Goal: Use online tool/utility: Use online tool/utility

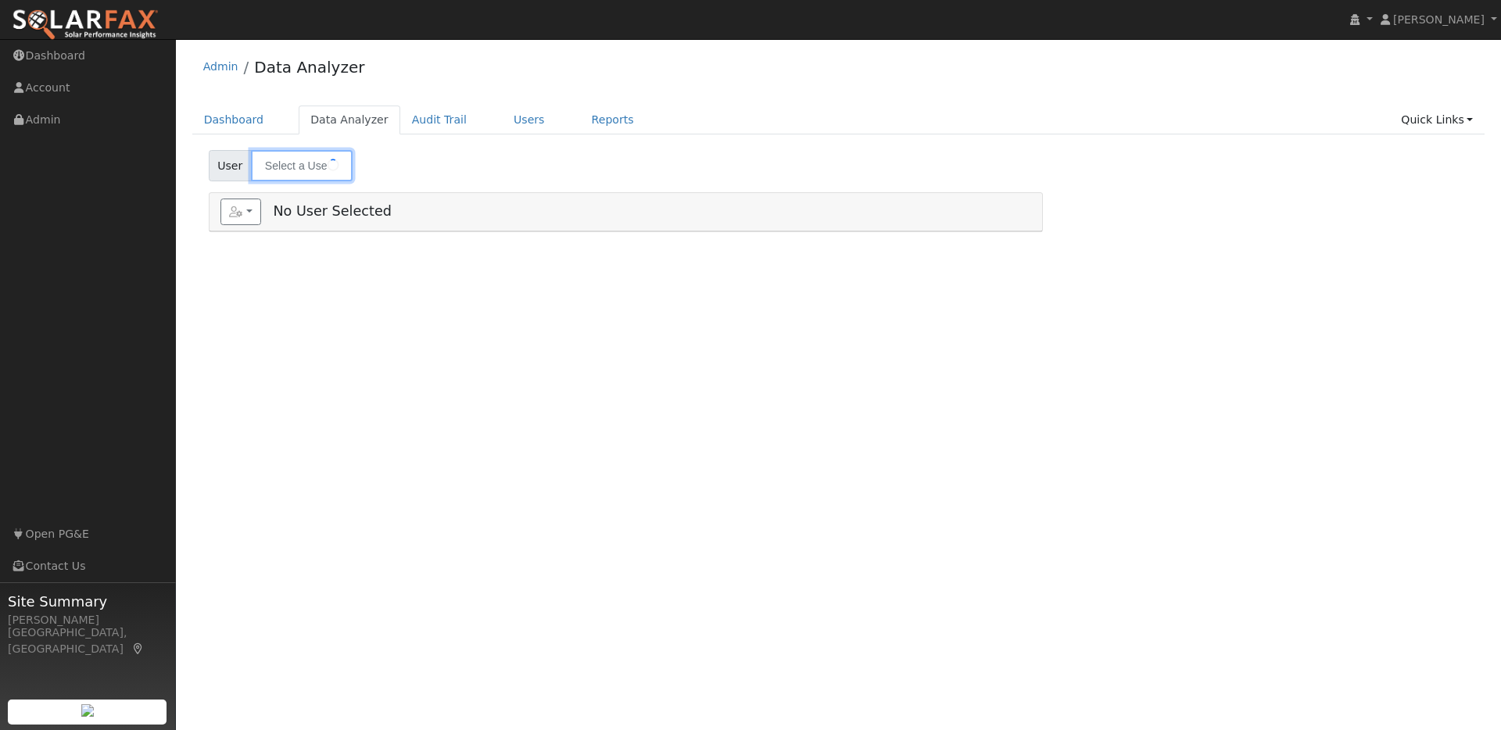
type input "Loren Smith"
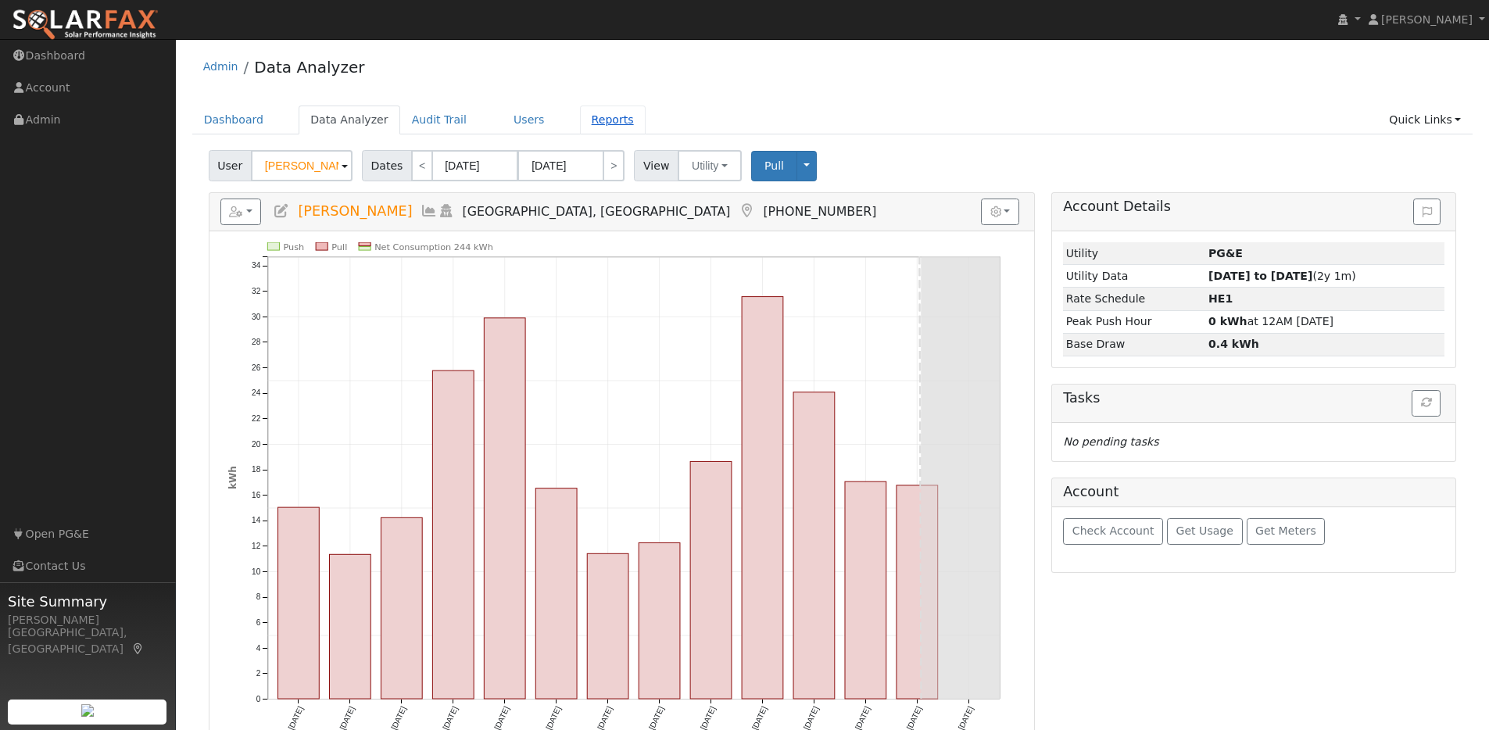
click at [608, 122] on link "Reports" at bounding box center [613, 120] width 66 height 29
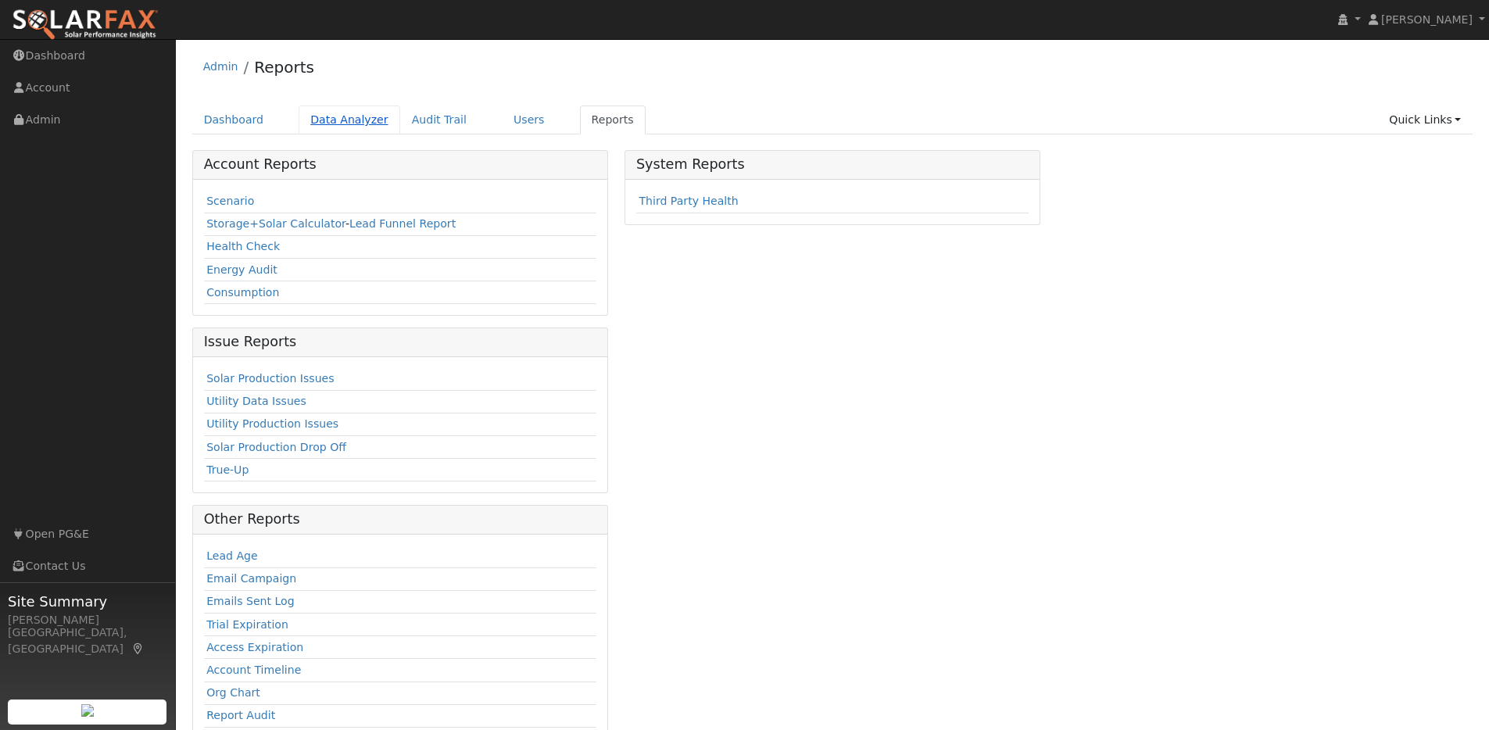
click at [339, 114] on link "Data Analyzer" at bounding box center [350, 120] width 102 height 29
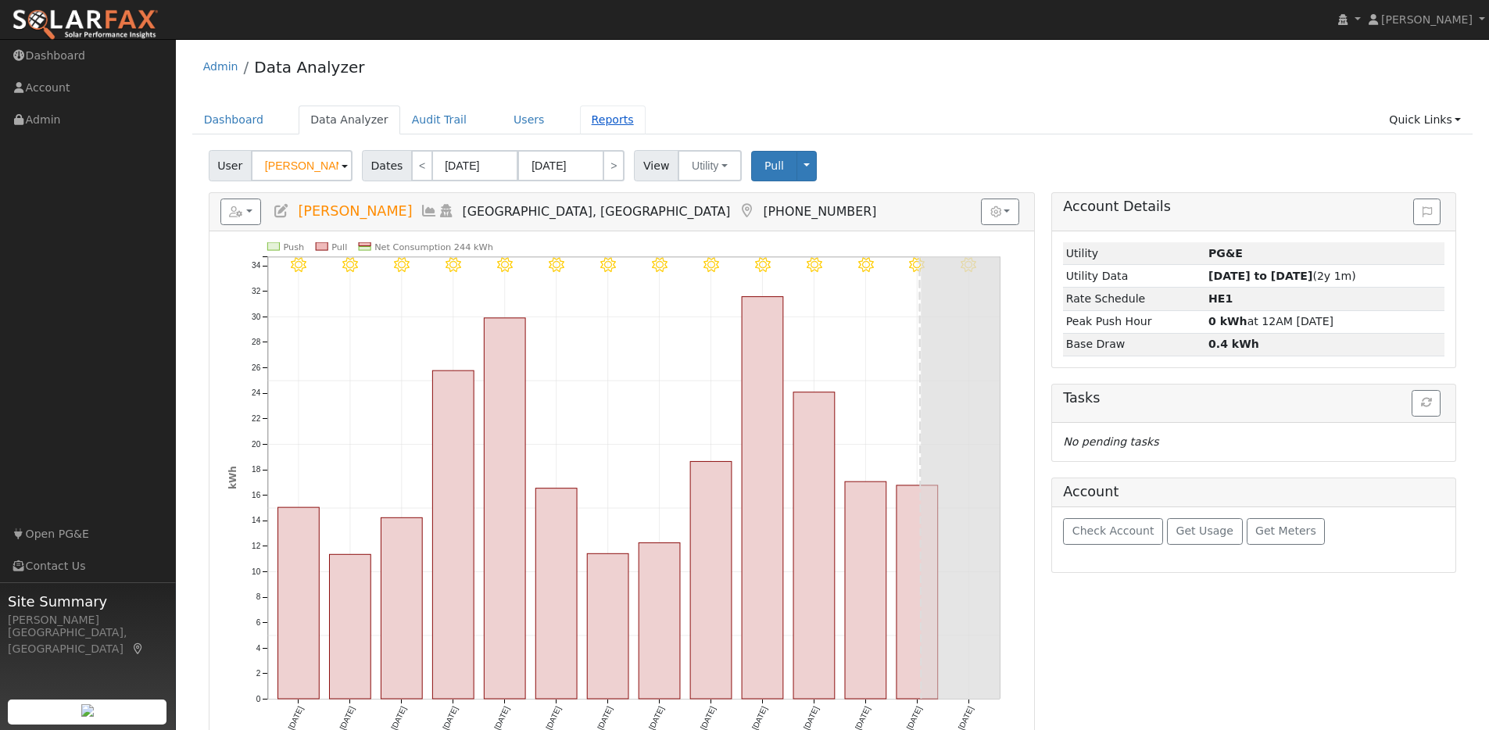
click at [592, 120] on link "Reports" at bounding box center [613, 120] width 66 height 29
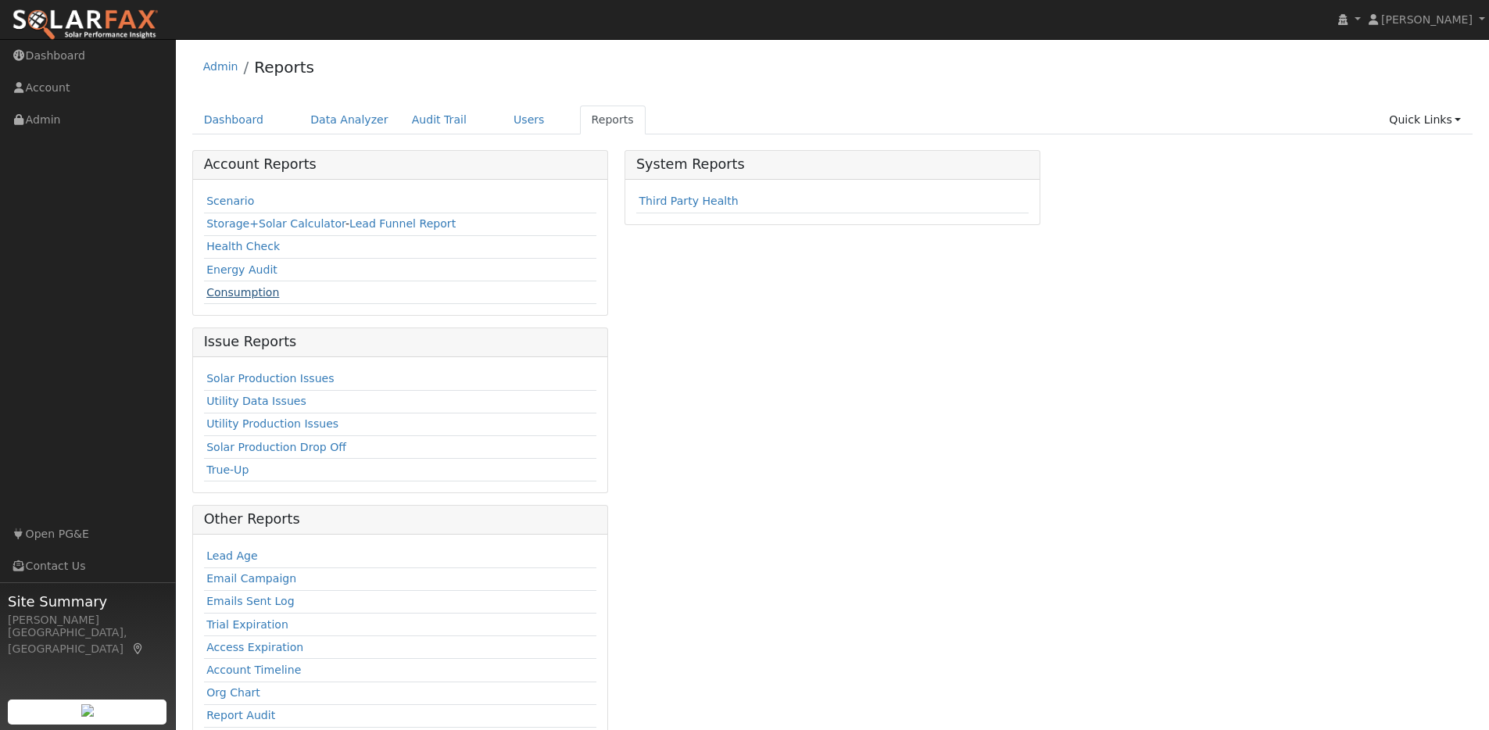
click at [255, 291] on link "Consumption" at bounding box center [242, 292] width 73 height 13
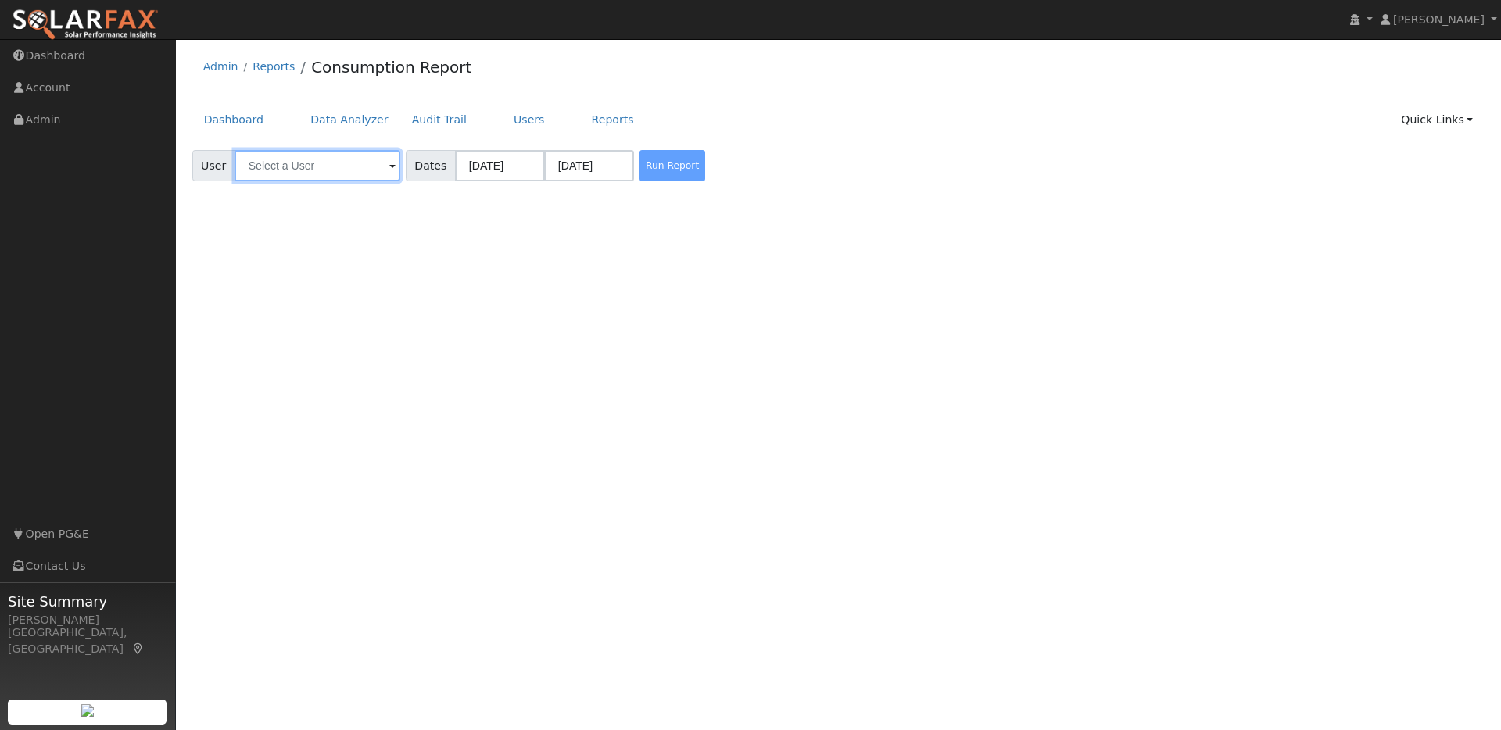
click at [367, 163] on input "text" at bounding box center [317, 165] width 166 height 31
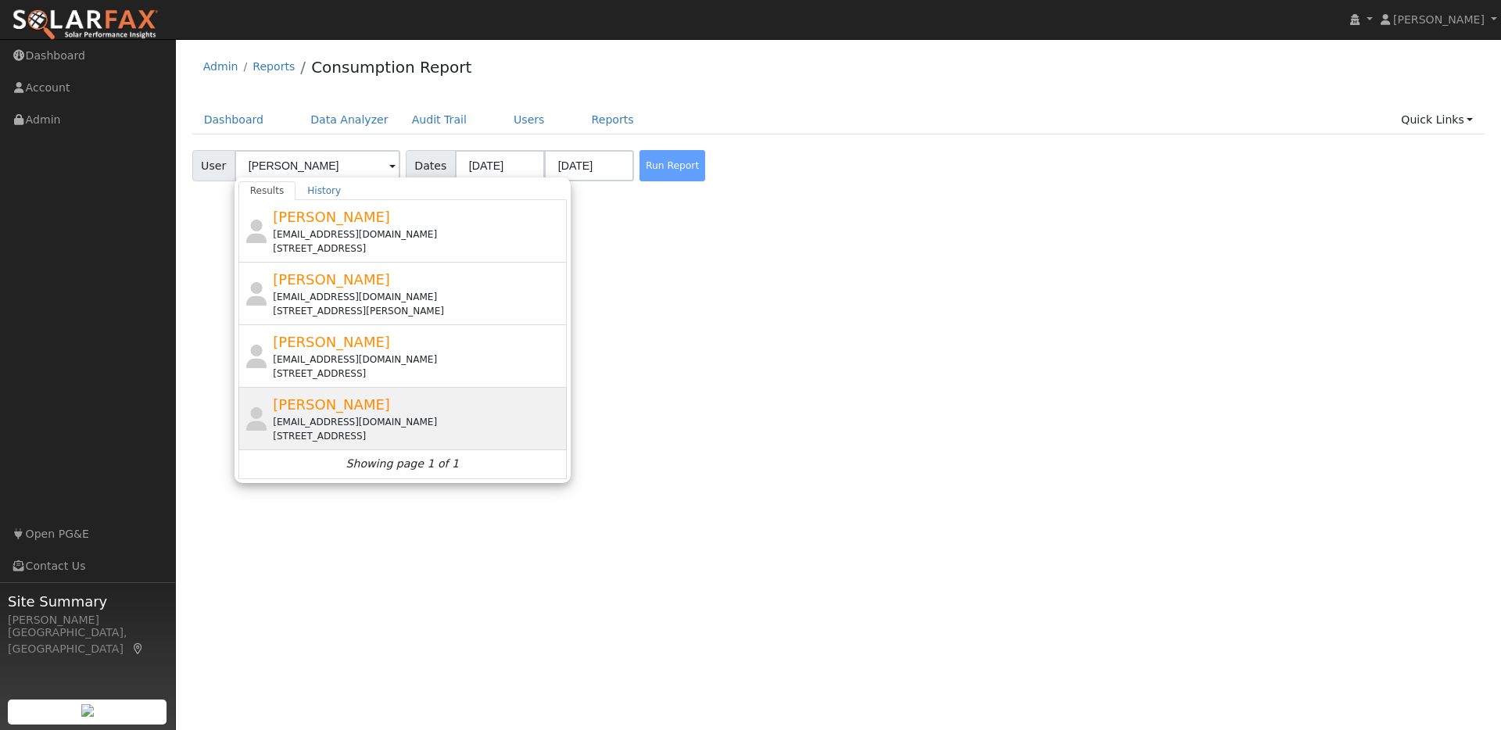
click at [395, 406] on div "[PERSON_NAME] [EMAIL_ADDRESS][DOMAIN_NAME] [STREET_ADDRESS]" at bounding box center [418, 418] width 290 height 49
type input "[PERSON_NAME]"
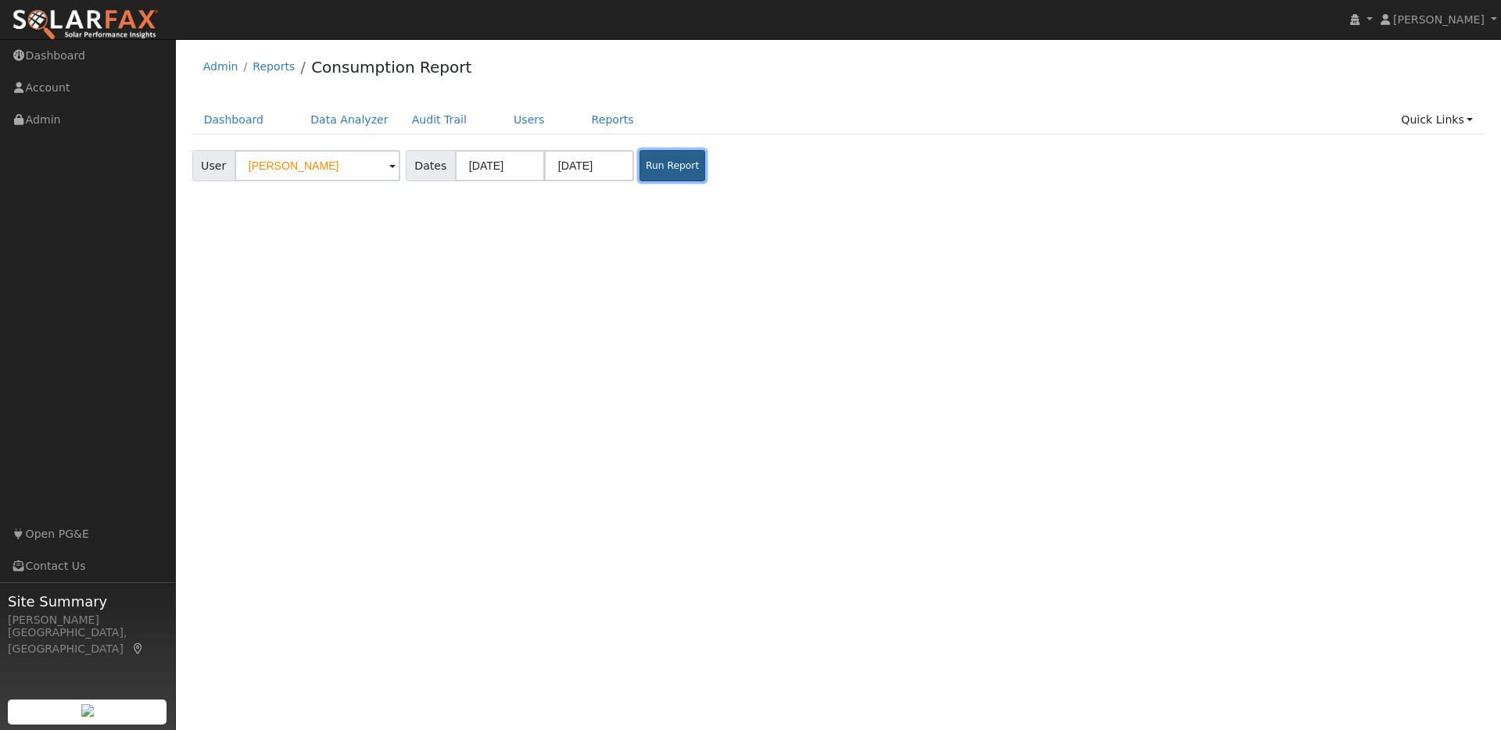
click at [639, 170] on button "Run Report" at bounding box center [672, 165] width 66 height 31
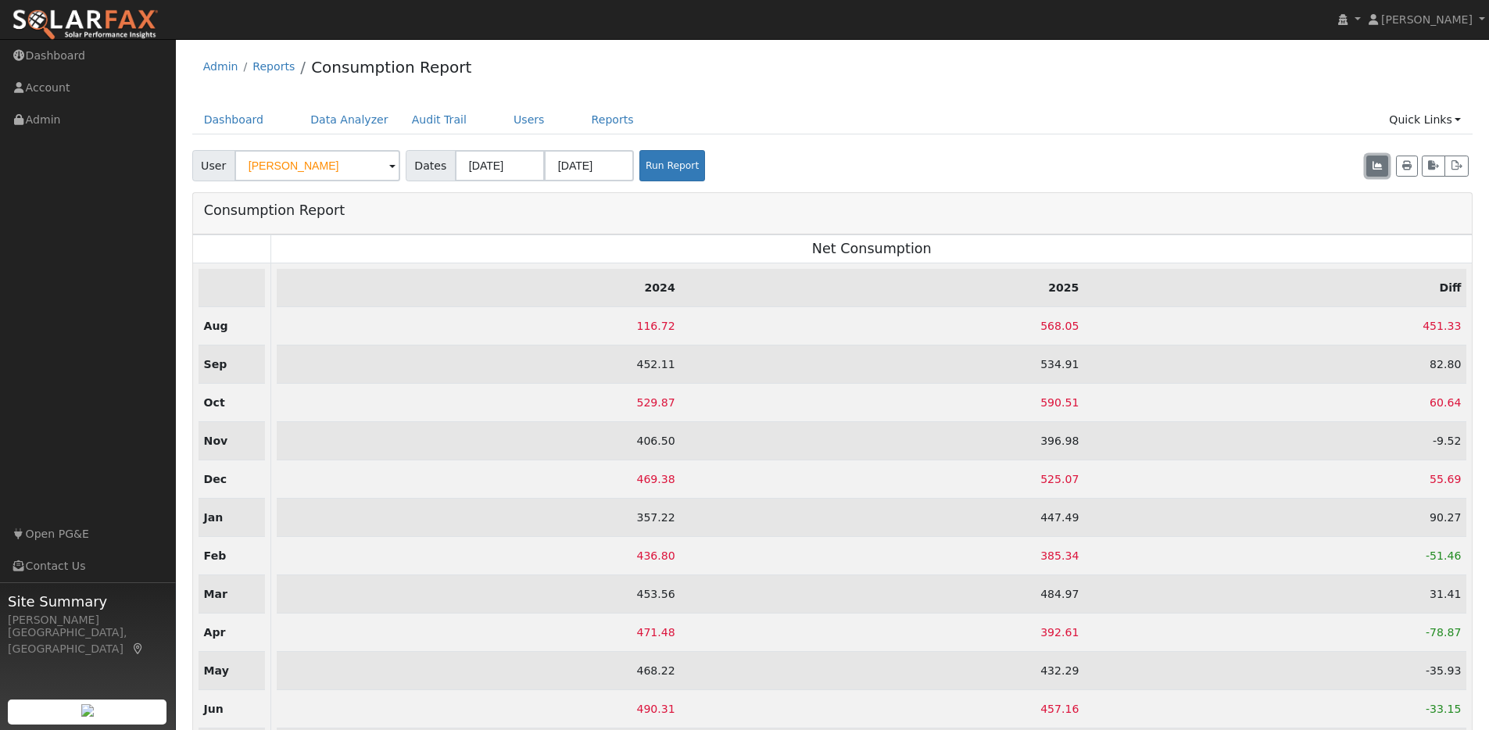
click at [1375, 167] on icon "button" at bounding box center [1376, 165] width 9 height 9
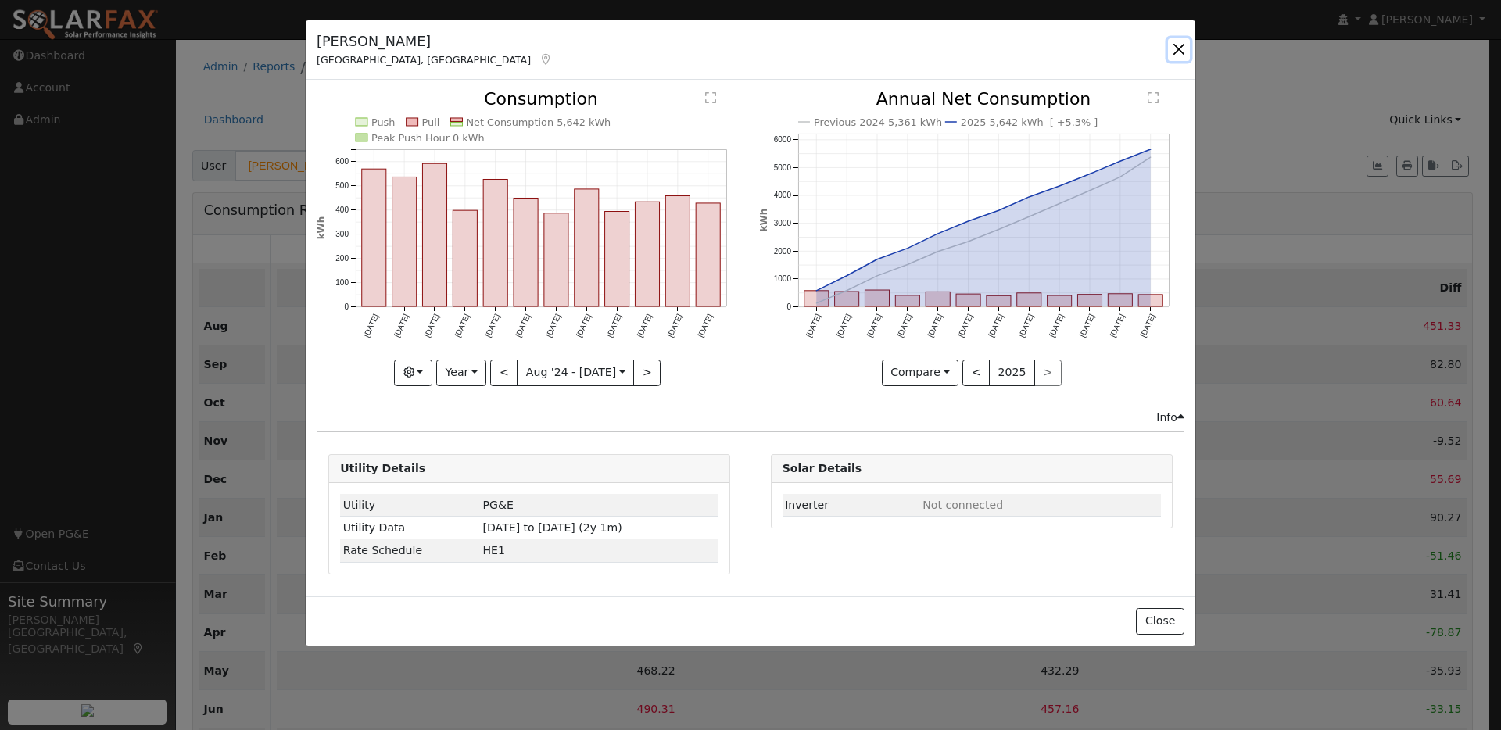
click at [1175, 50] on button "button" at bounding box center [1179, 49] width 22 height 22
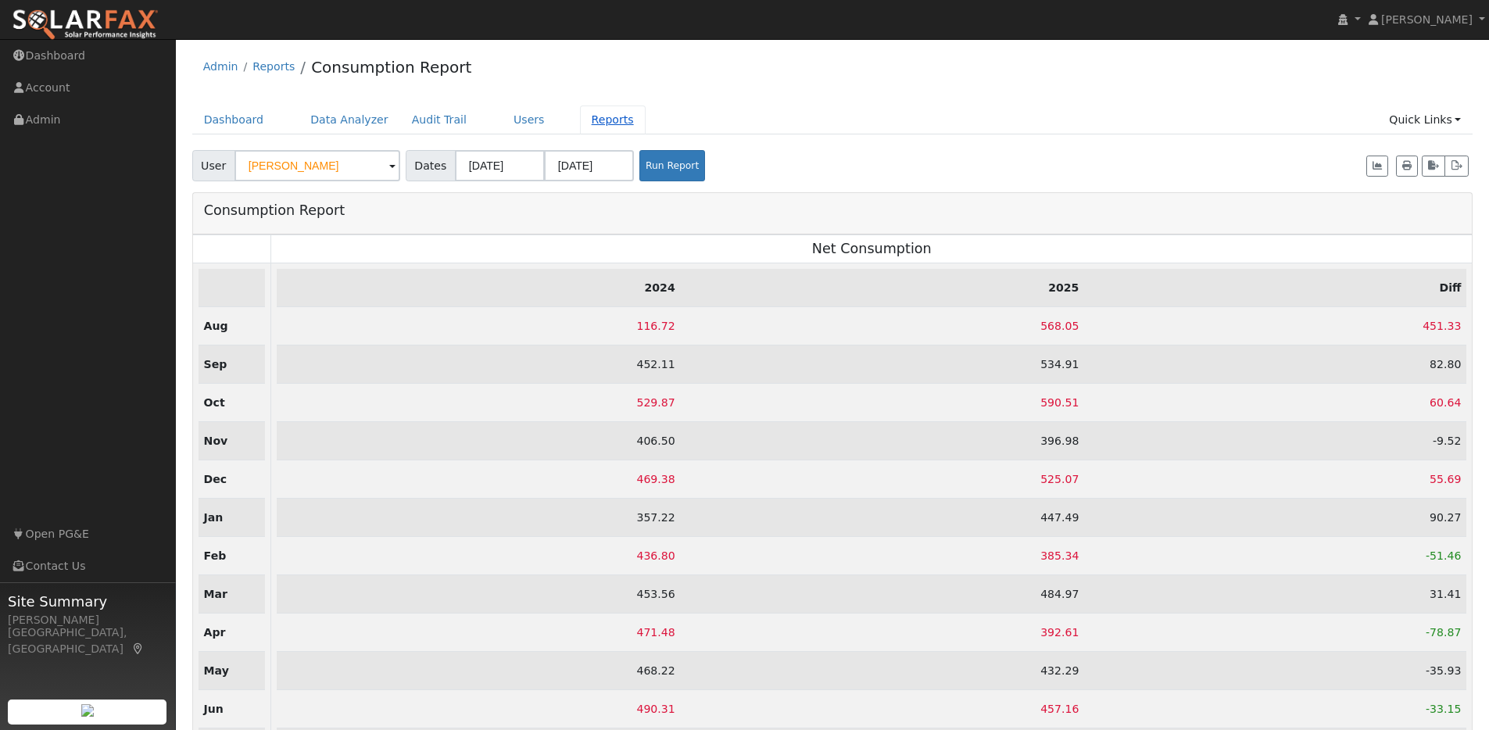
click at [591, 116] on link "Reports" at bounding box center [613, 120] width 66 height 29
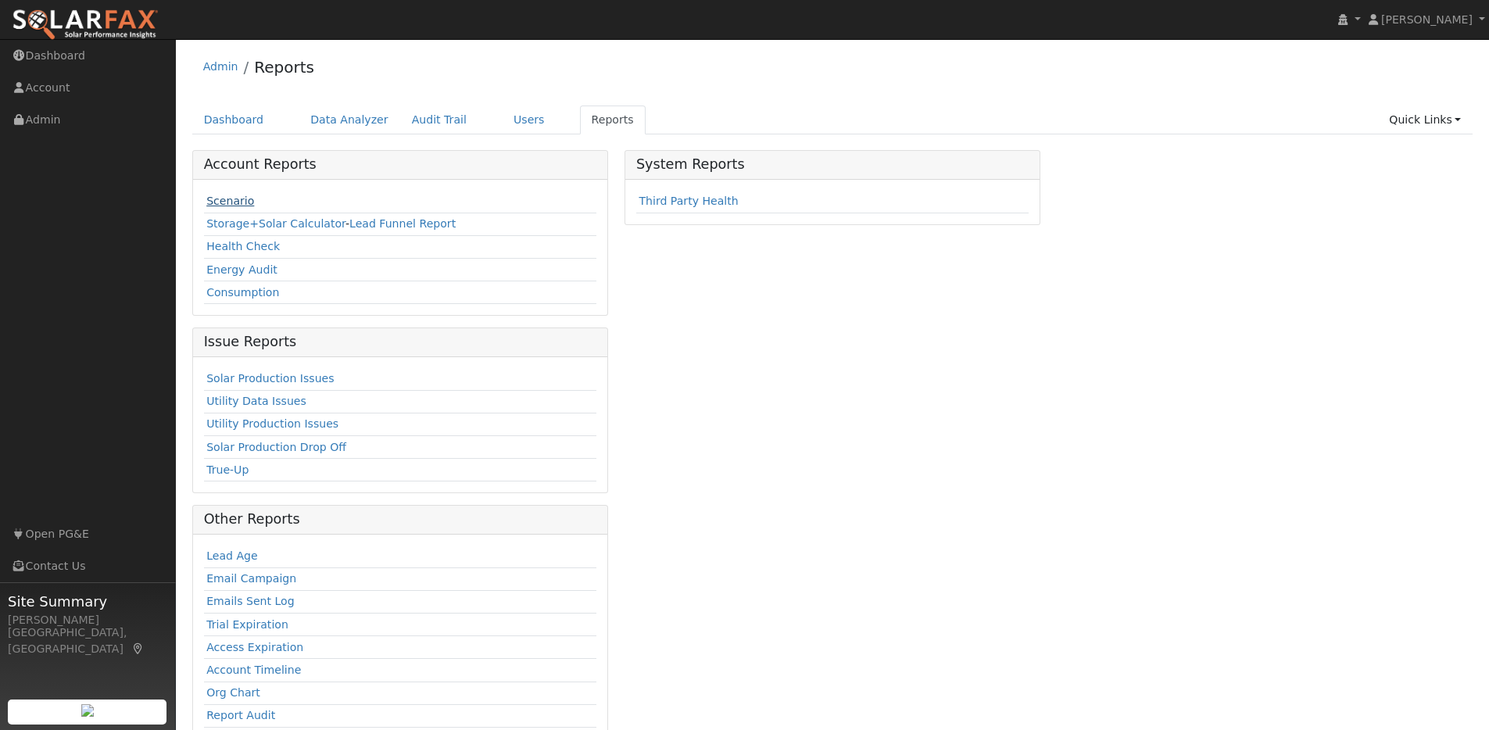
click at [237, 202] on link "Scenario" at bounding box center [230, 201] width 48 height 13
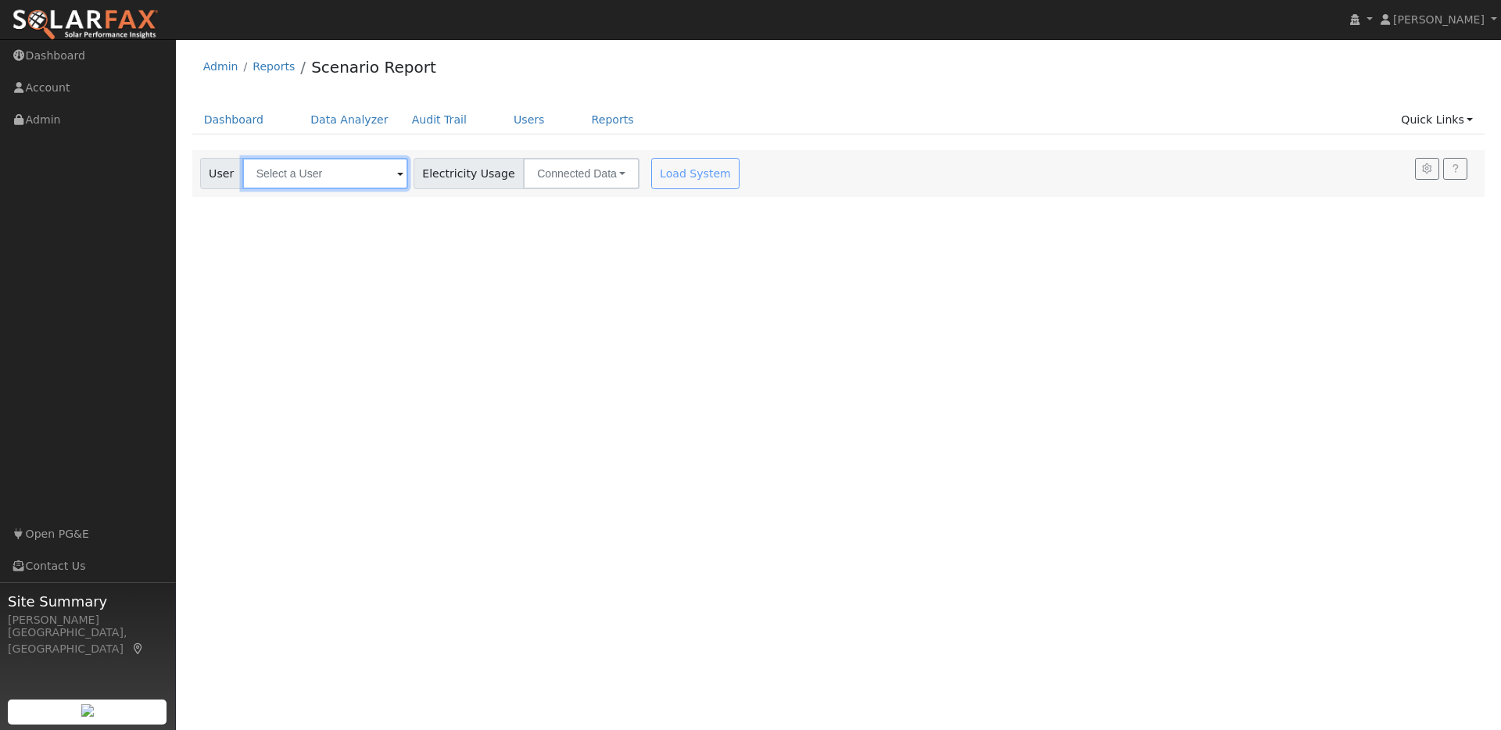
click at [384, 177] on input "text" at bounding box center [325, 173] width 166 height 31
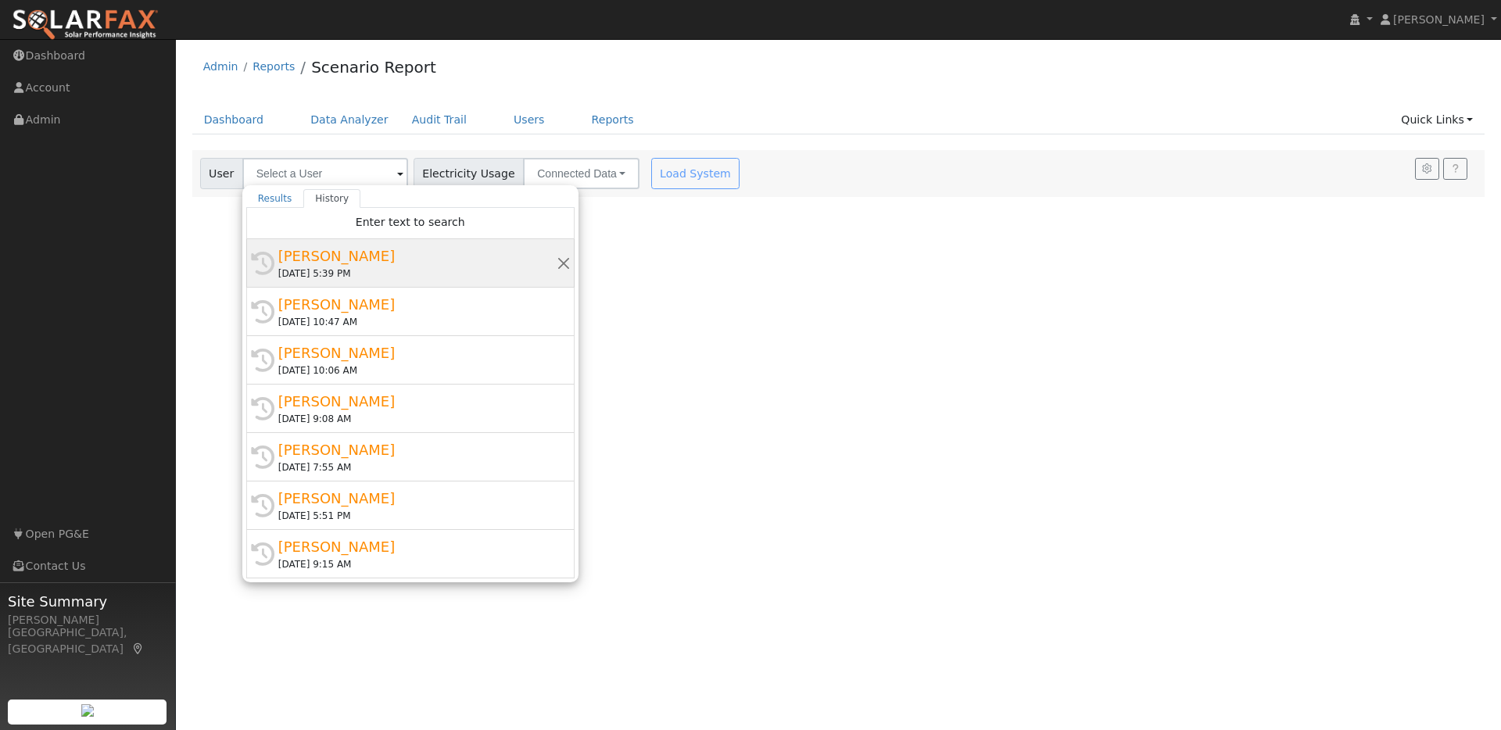
click at [408, 252] on div "[PERSON_NAME]" at bounding box center [417, 255] width 278 height 21
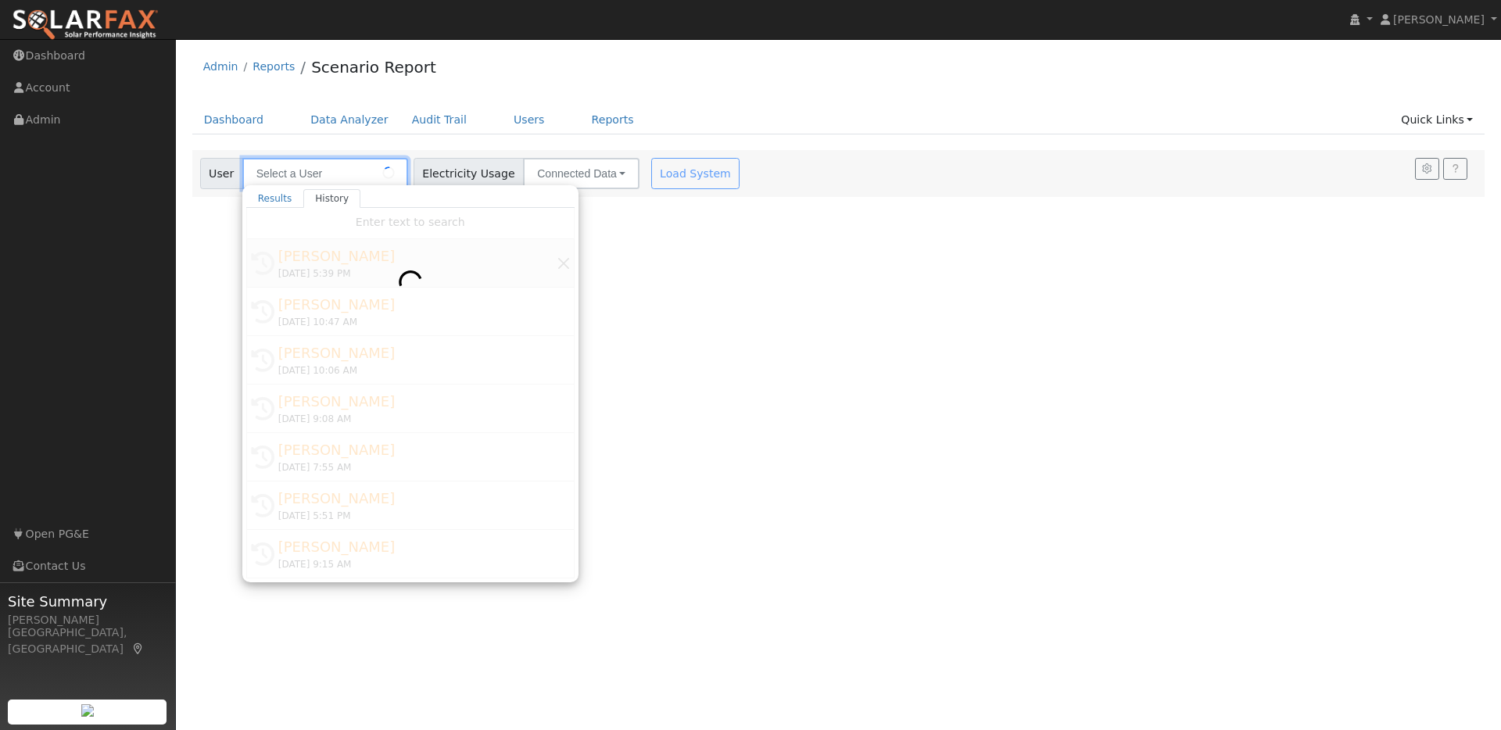
type input "[PERSON_NAME]"
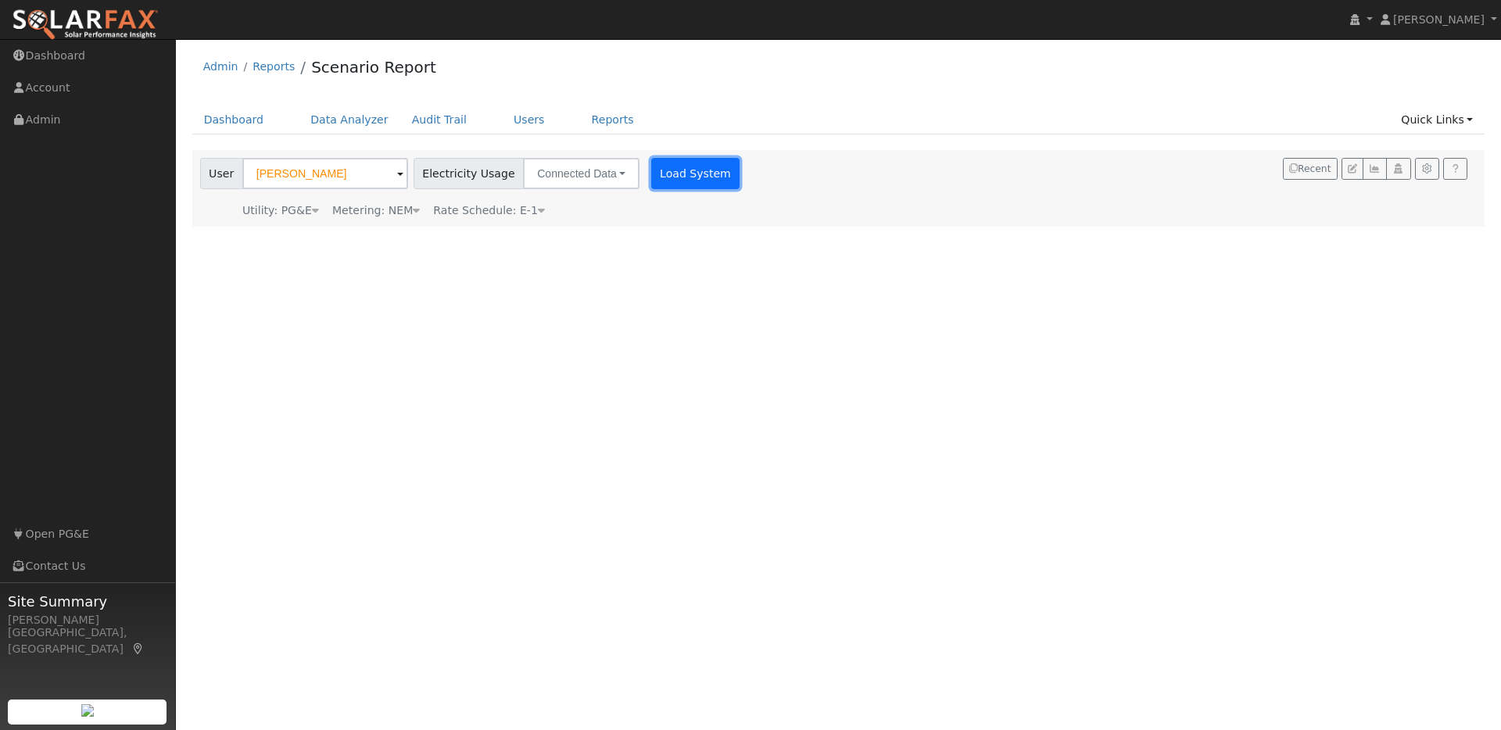
click at [673, 172] on button "Load System" at bounding box center [695, 173] width 89 height 31
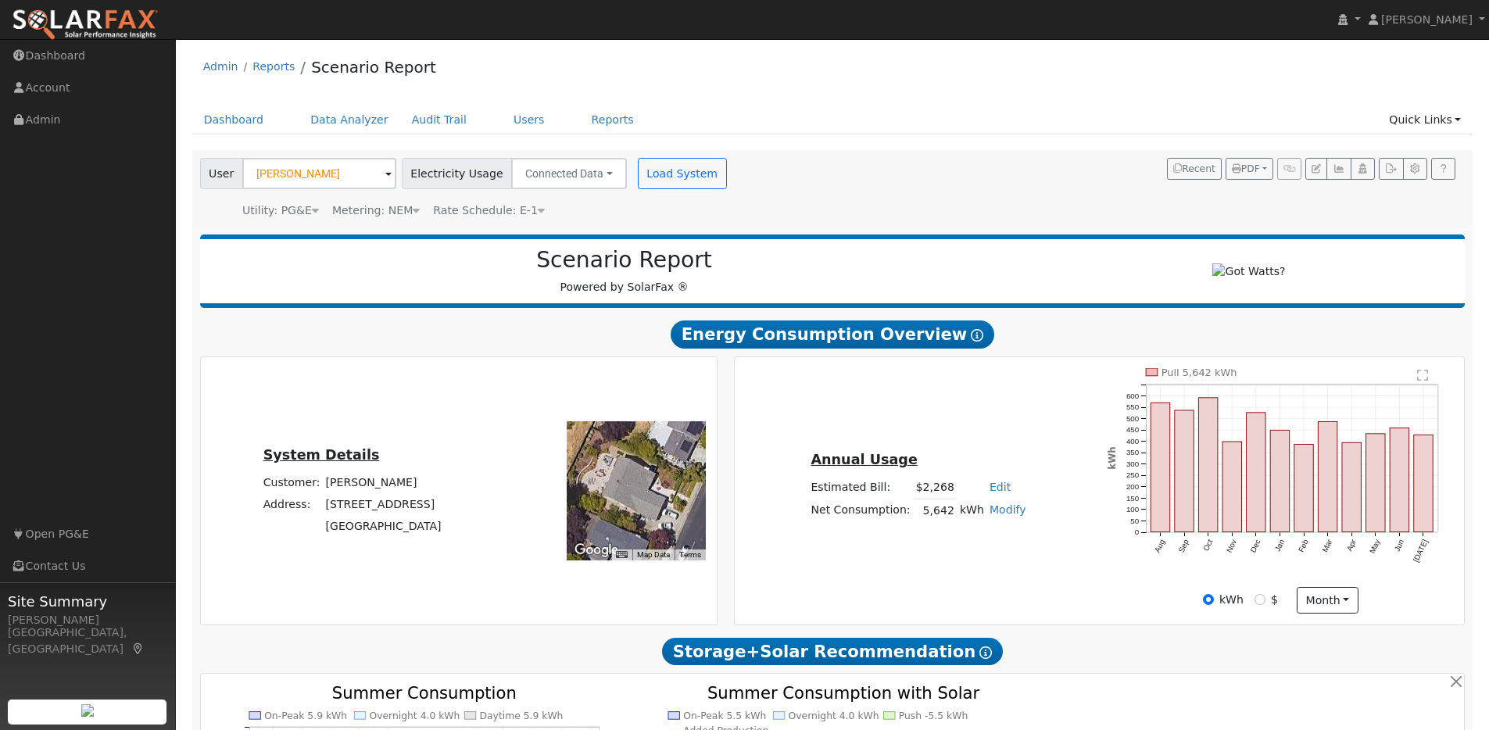
click at [1002, 516] on link "Modify" at bounding box center [1007, 509] width 37 height 13
click at [979, 578] on link "Add Electric Vehicle" at bounding box center [953, 569] width 131 height 22
type input "200"
click at [1008, 559] on button "Save" at bounding box center [1018, 552] width 45 height 27
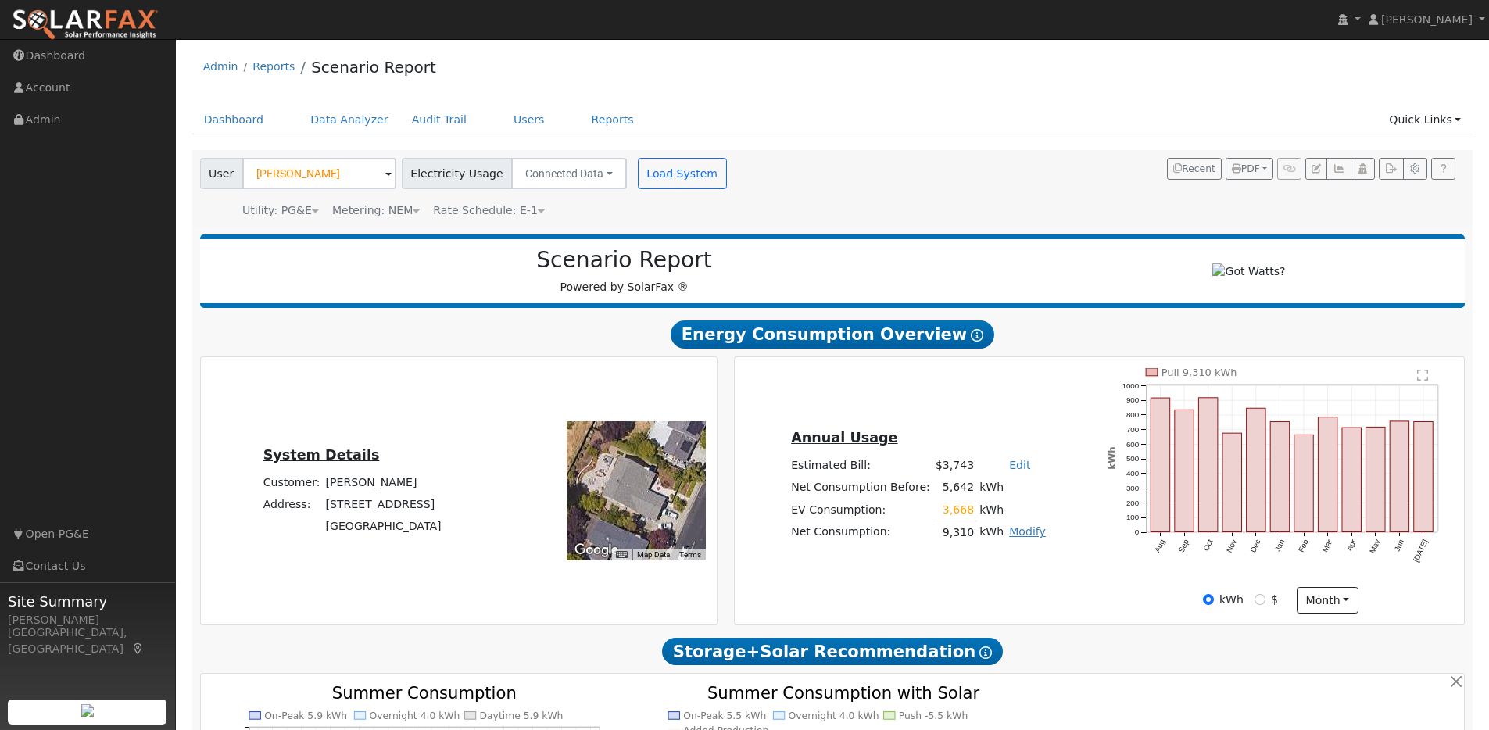
click at [1022, 536] on link "Modify" at bounding box center [1027, 531] width 37 height 13
click at [1025, 535] on link "Modify" at bounding box center [1027, 531] width 37 height 13
click at [1014, 536] on link "Modify" at bounding box center [1027, 531] width 37 height 13
click at [974, 564] on link "Add Consumption" at bounding box center [971, 557] width 131 height 22
type input "9310"
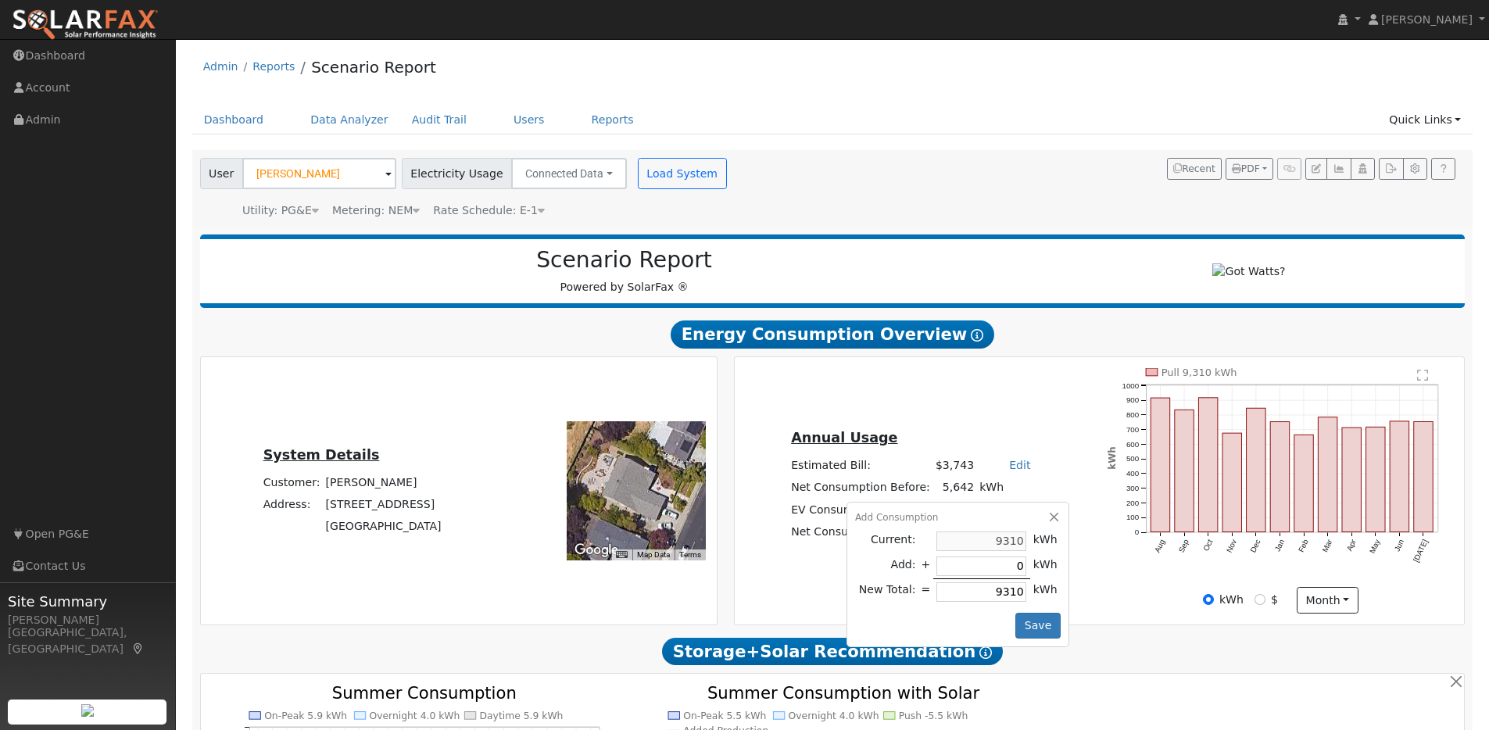
type input "1"
type input "9311"
type input "13"
type input "9323"
type input "139"
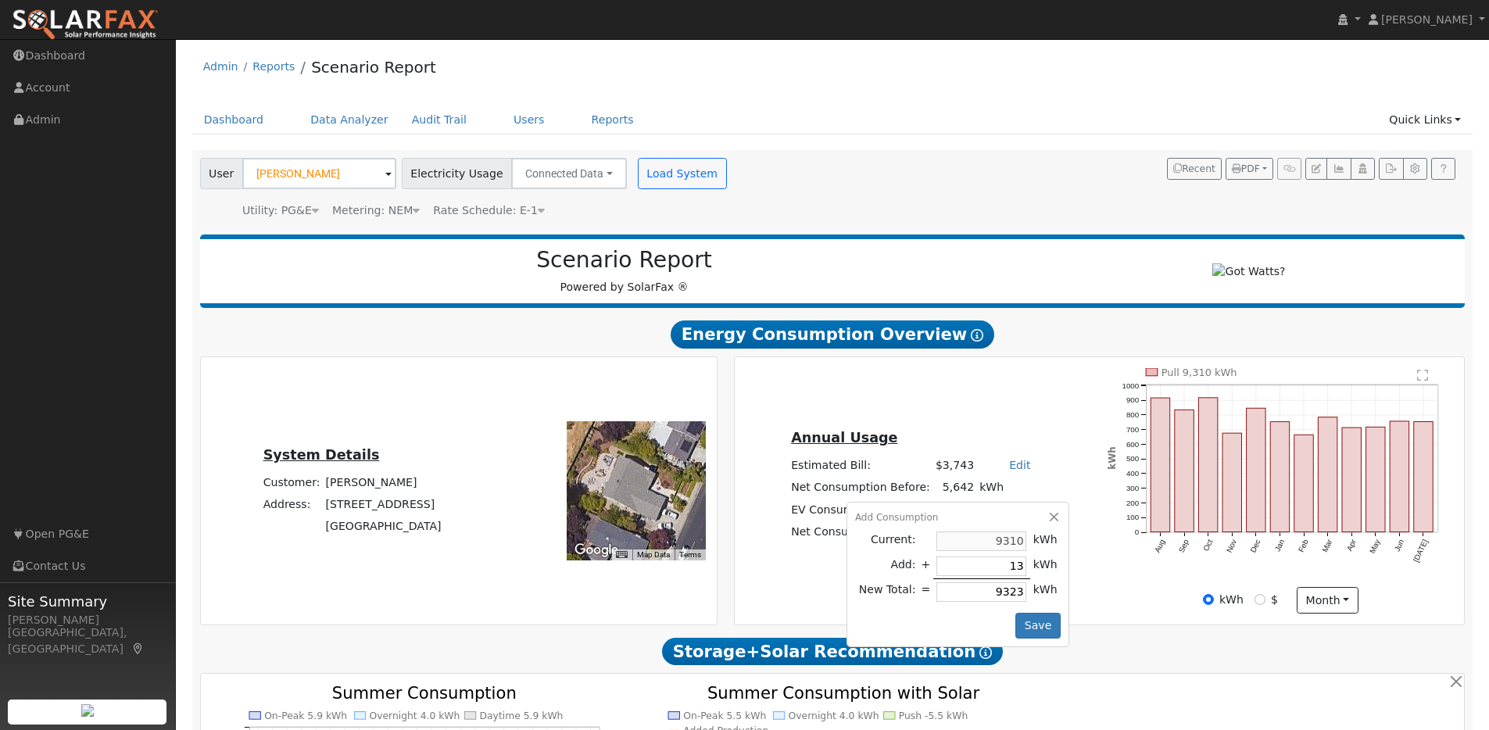
type input "9449"
type input "1397"
type input "10707"
type input "1397"
click at [1026, 633] on button "Save" at bounding box center [1037, 626] width 45 height 27
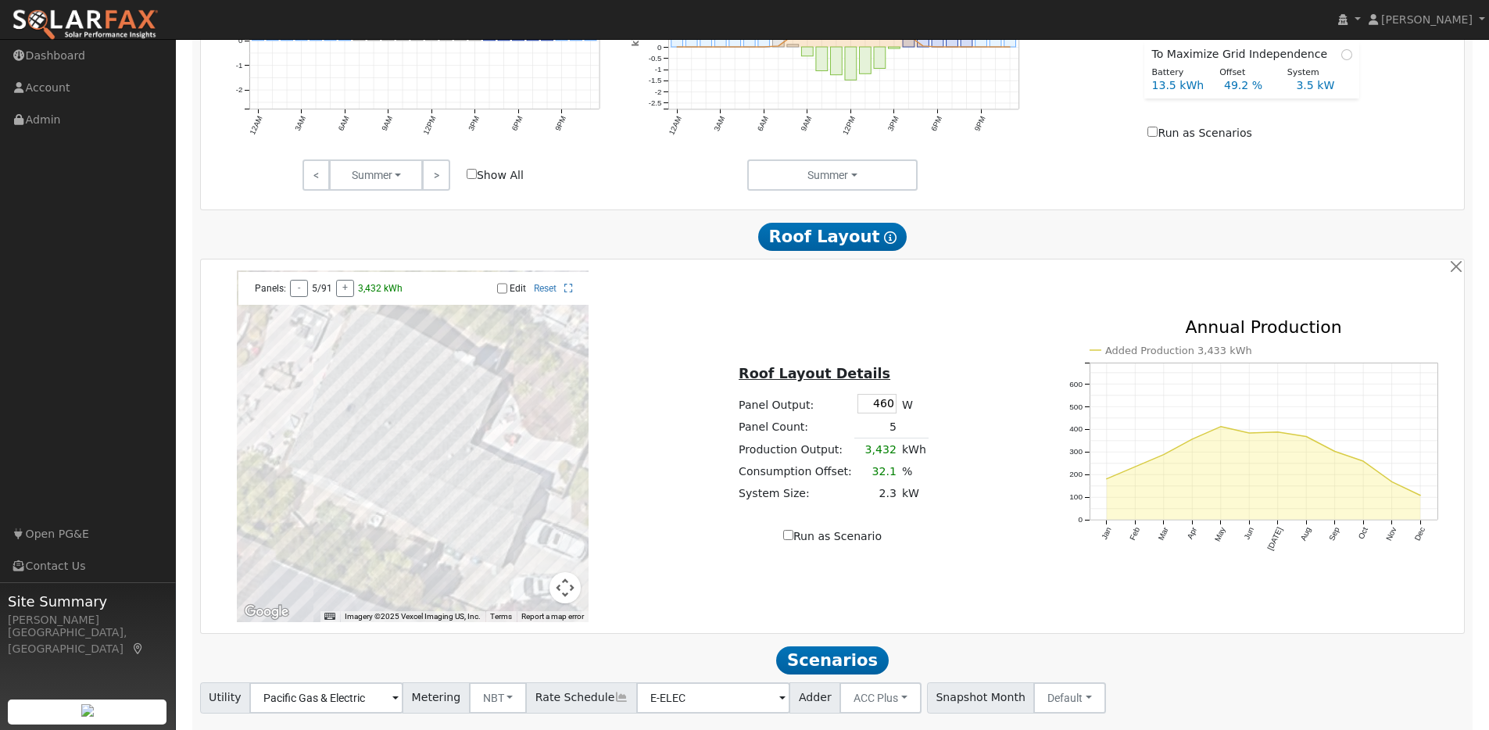
scroll to position [882, 0]
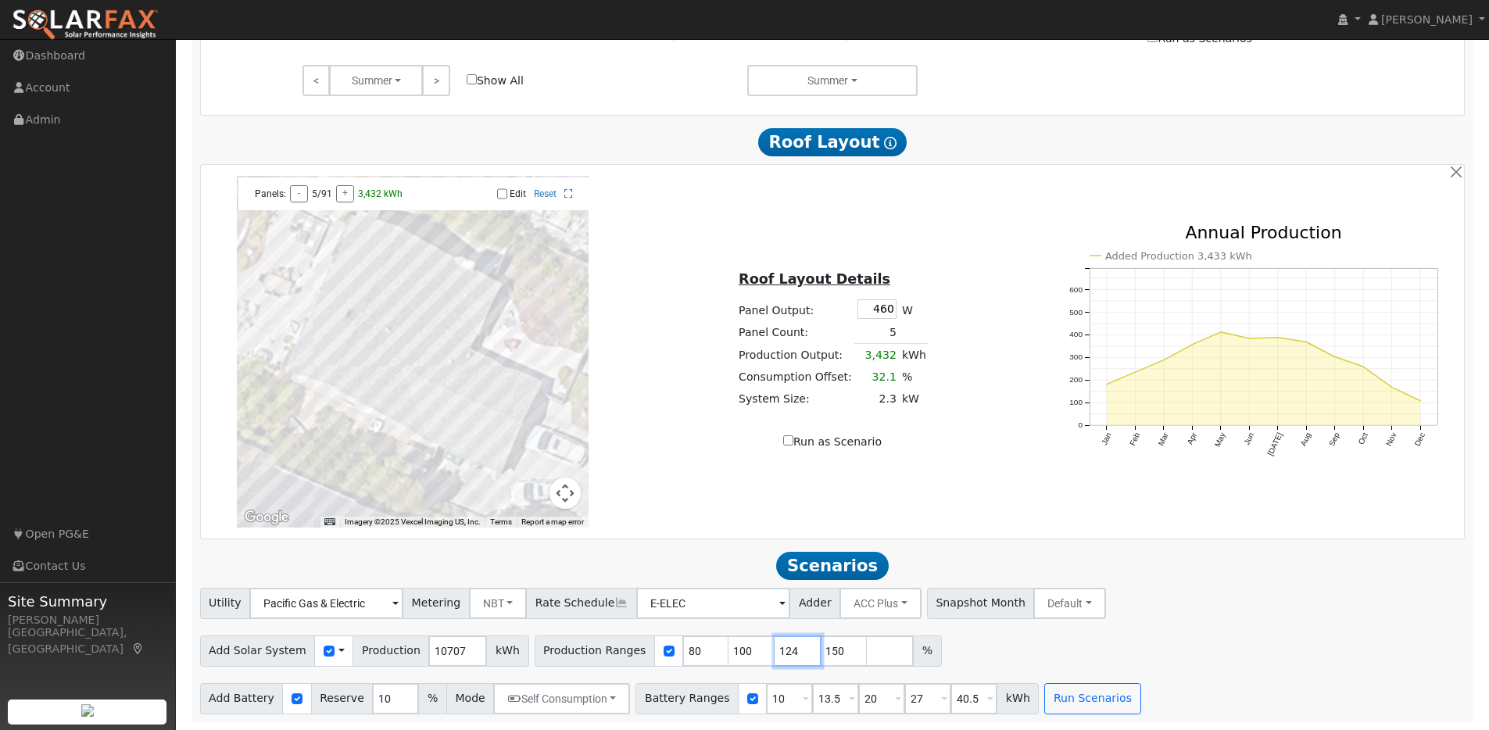
click at [790, 654] on input "124" at bounding box center [798, 650] width 47 height 31
click at [790, 654] on input "123" at bounding box center [798, 650] width 47 height 31
type input "122"
click at [790, 654] on input "122" at bounding box center [798, 650] width 47 height 31
drag, startPoint x: 732, startPoint y: 653, endPoint x: 704, endPoint y: 649, distance: 28.4
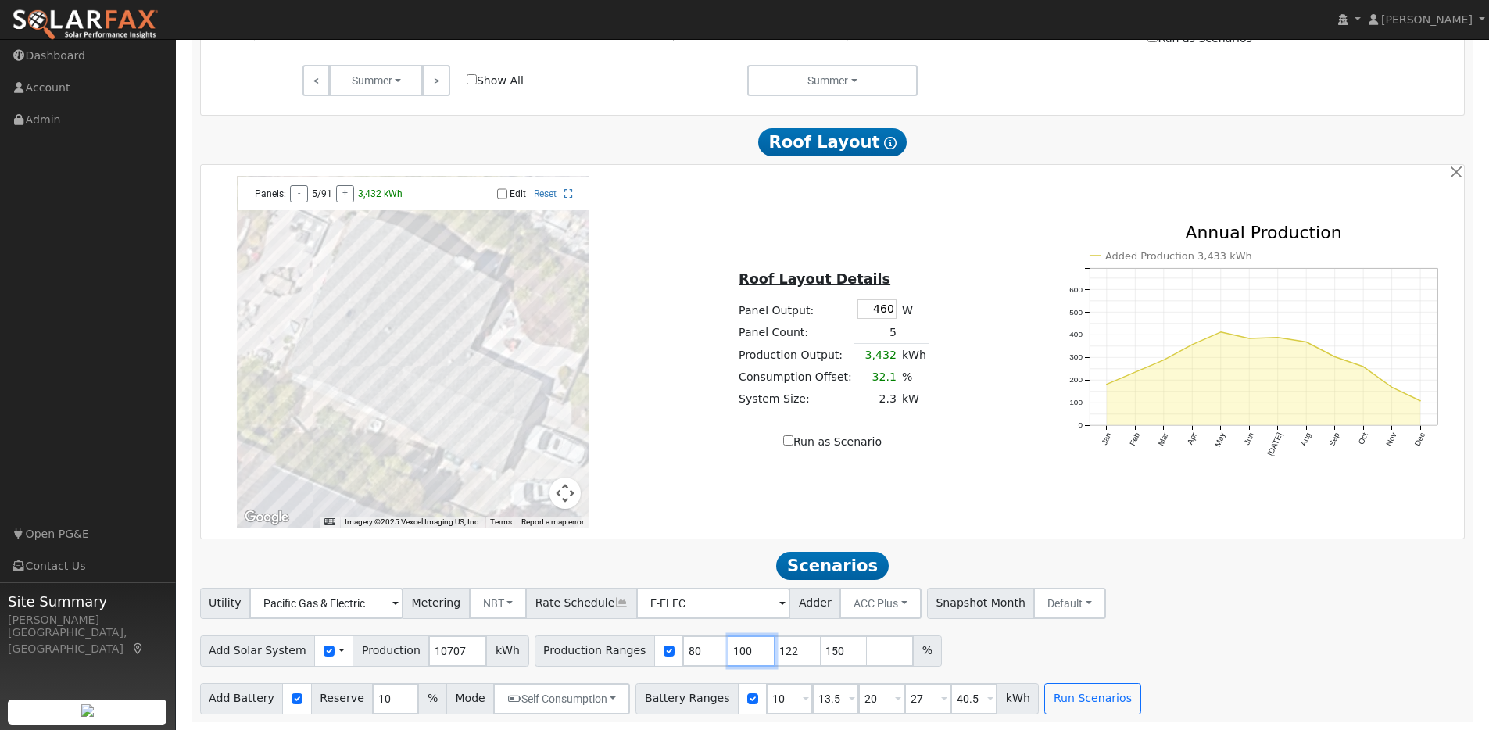
click at [704, 649] on div "Production Ranges 80 100 122 150 %" at bounding box center [738, 650] width 407 height 31
type input "122"
type input "150"
type input "122"
drag, startPoint x: 685, startPoint y: 653, endPoint x: 668, endPoint y: 649, distance: 17.1
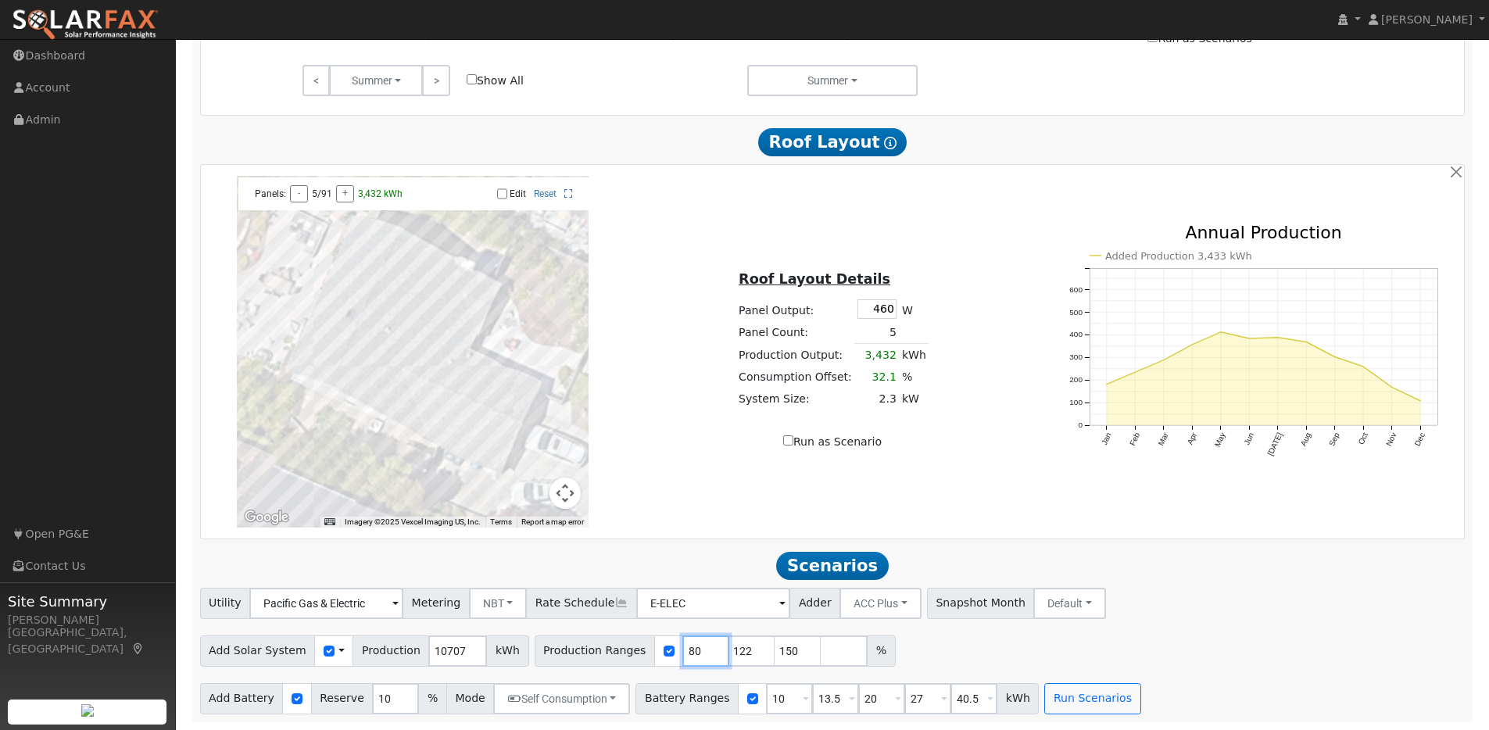
click at [682, 649] on input "80" at bounding box center [705, 650] width 47 height 31
type input "122"
type input "150"
type input "122"
drag, startPoint x: 735, startPoint y: 651, endPoint x: 717, endPoint y: 650, distance: 18.0
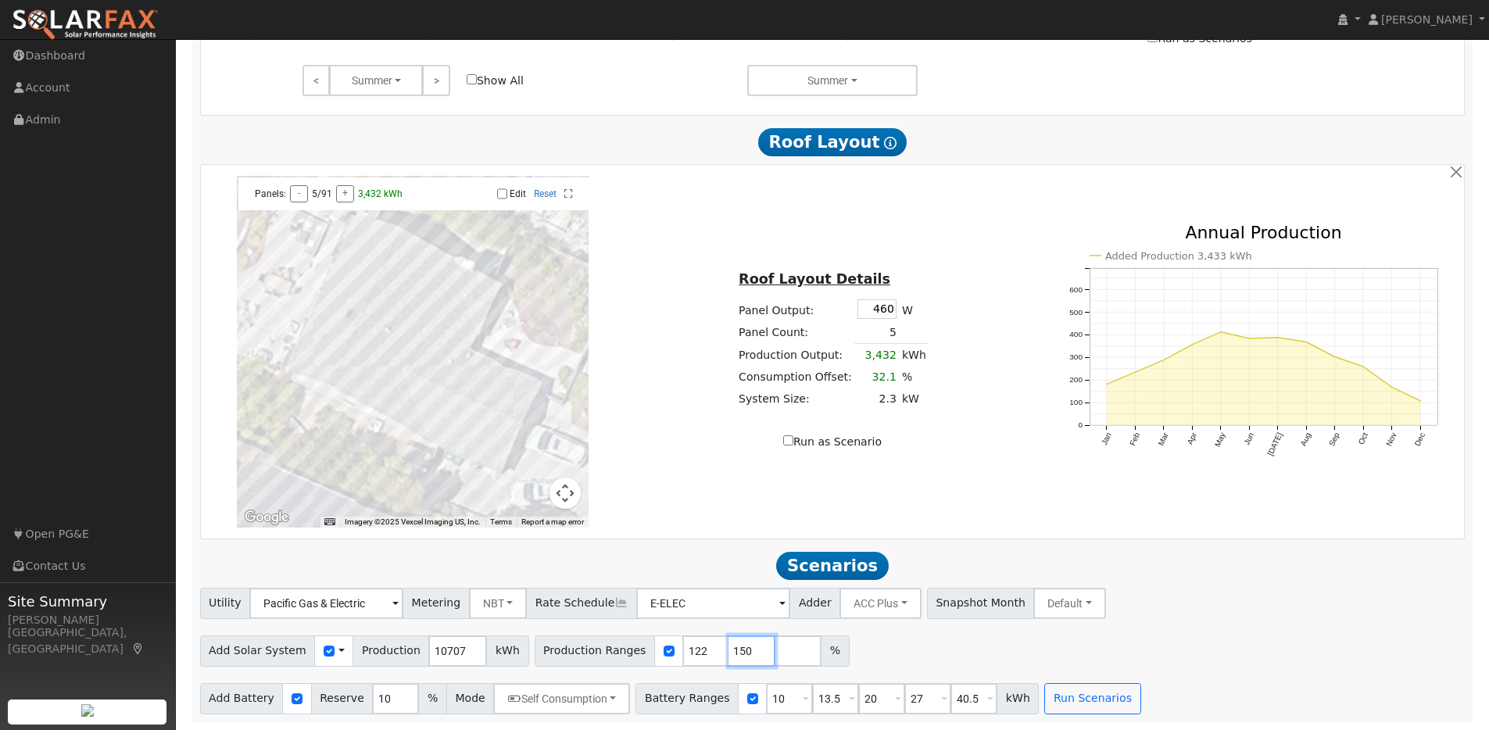
click at [728, 650] on input "150" at bounding box center [751, 650] width 47 height 31
type input "121"
click at [698, 653] on input "121" at bounding box center [705, 650] width 47 height 31
drag, startPoint x: 828, startPoint y: 700, endPoint x: 807, endPoint y: 694, distance: 22.8
click at [812, 694] on input "13.5" at bounding box center [835, 698] width 47 height 31
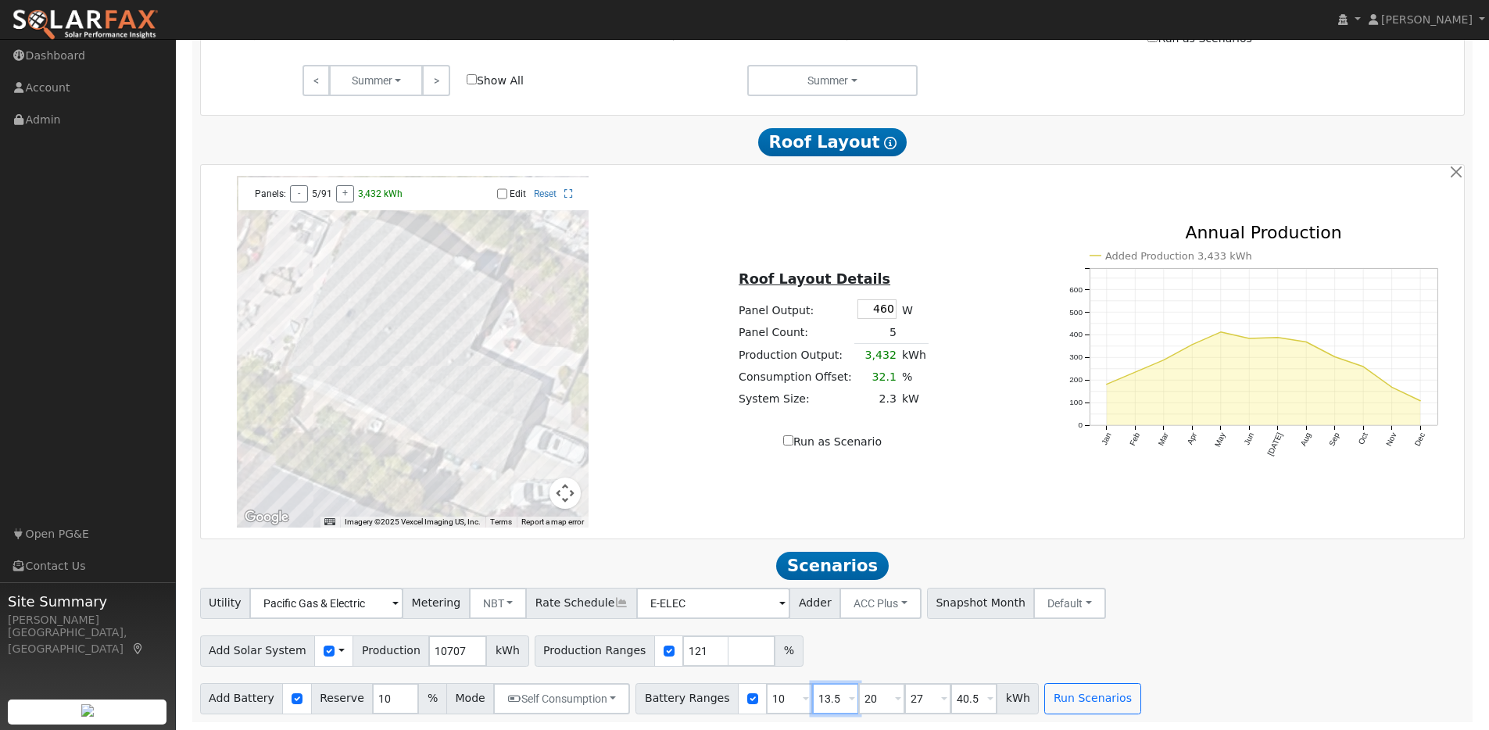
type input "20"
type input "27"
type input "40.5"
type input "20"
click at [750, 698] on div "Battery Ranges 10 Overrides Reserve % Mode None None Self Consumption Peak Savi…" at bounding box center [836, 698] width 403 height 31
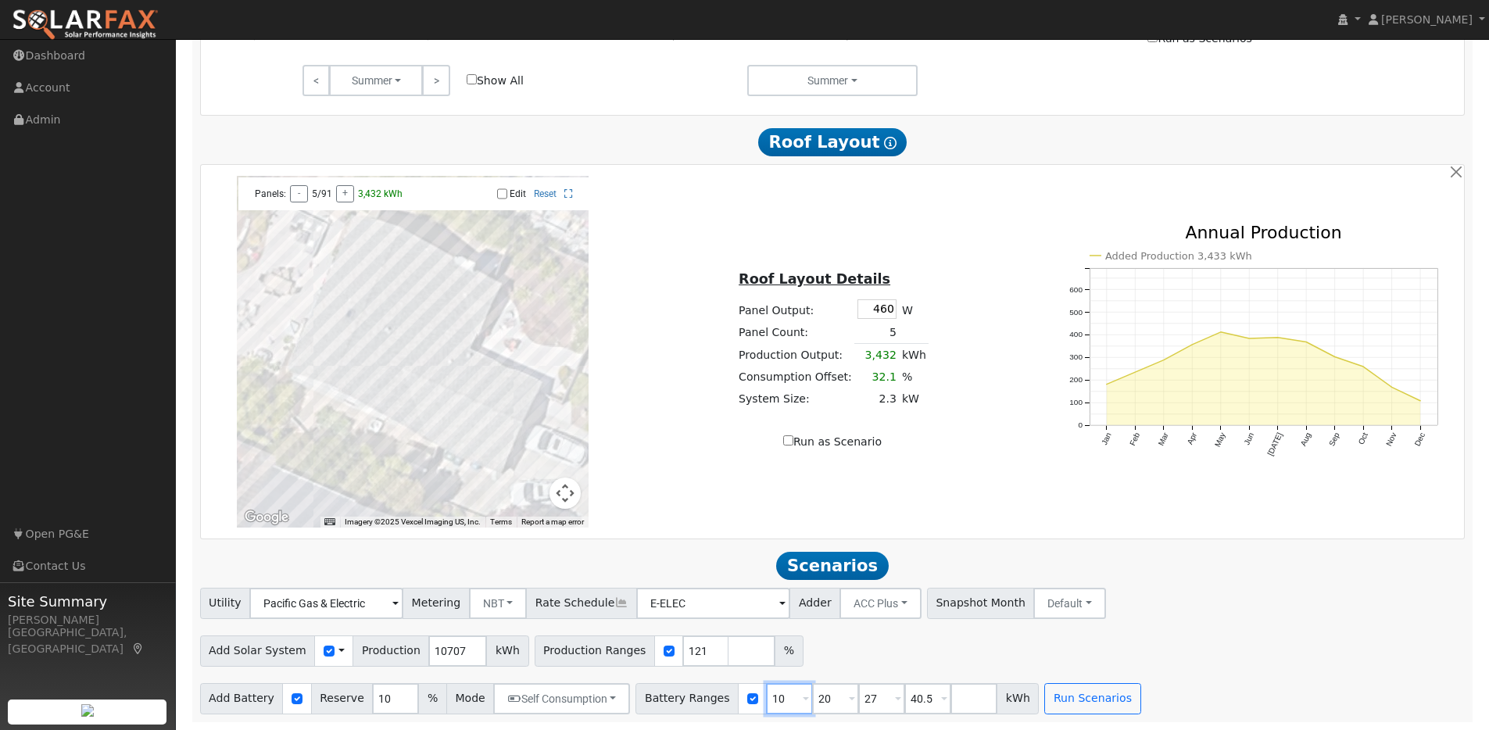
type input "20"
type input "27"
type input "40.5"
type input "20"
drag, startPoint x: 817, startPoint y: 699, endPoint x: 796, endPoint y: 697, distance: 20.4
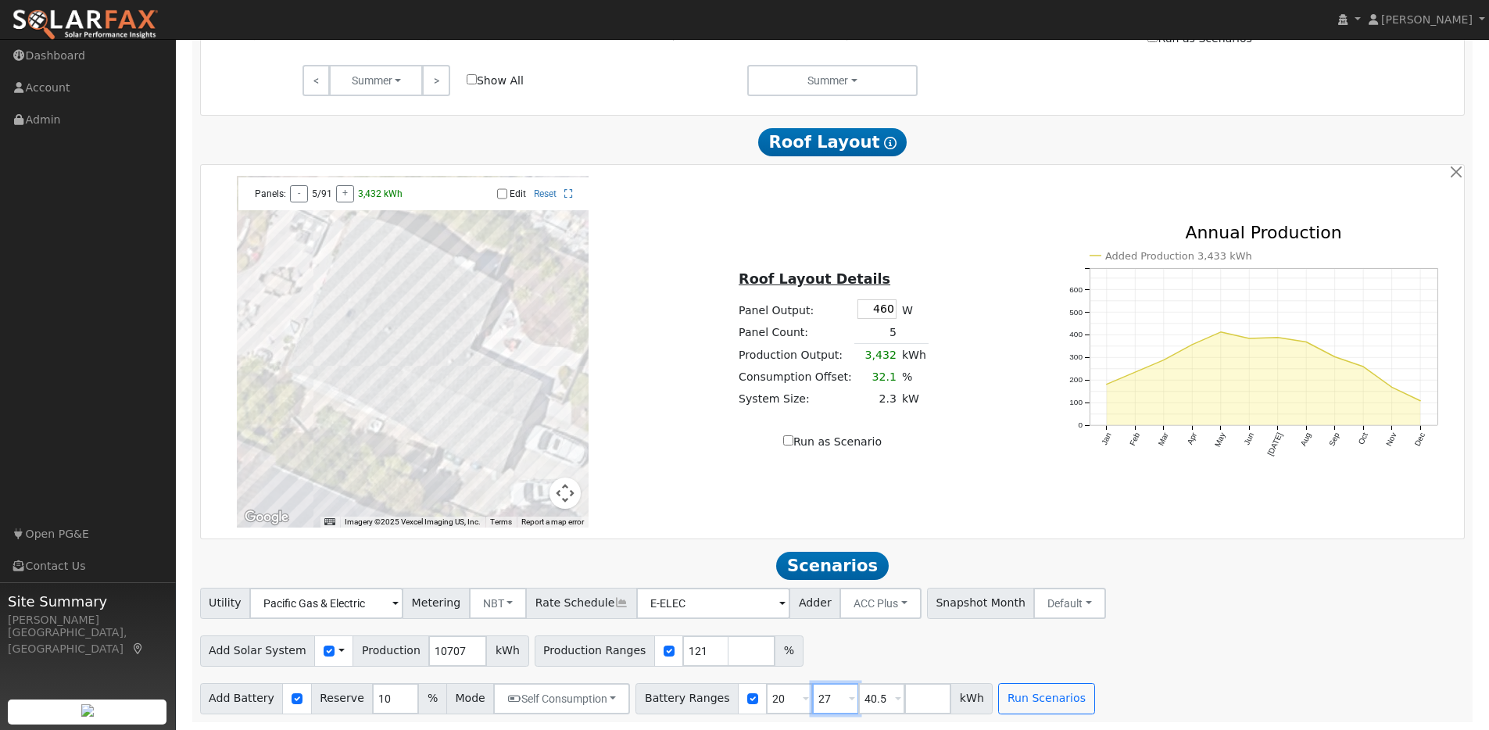
click at [796, 697] on div "Battery Ranges 20 Overrides Reserve % Mode None None Self Consumption Peak Savi…" at bounding box center [813, 698] width 357 height 31
type input "40.5"
drag, startPoint x: 826, startPoint y: 700, endPoint x: 803, endPoint y: 698, distance: 23.5
click at [812, 698] on input "40.5" at bounding box center [835, 698] width 47 height 31
click at [936, 698] on button "Run Scenarios" at bounding box center [954, 698] width 96 height 31
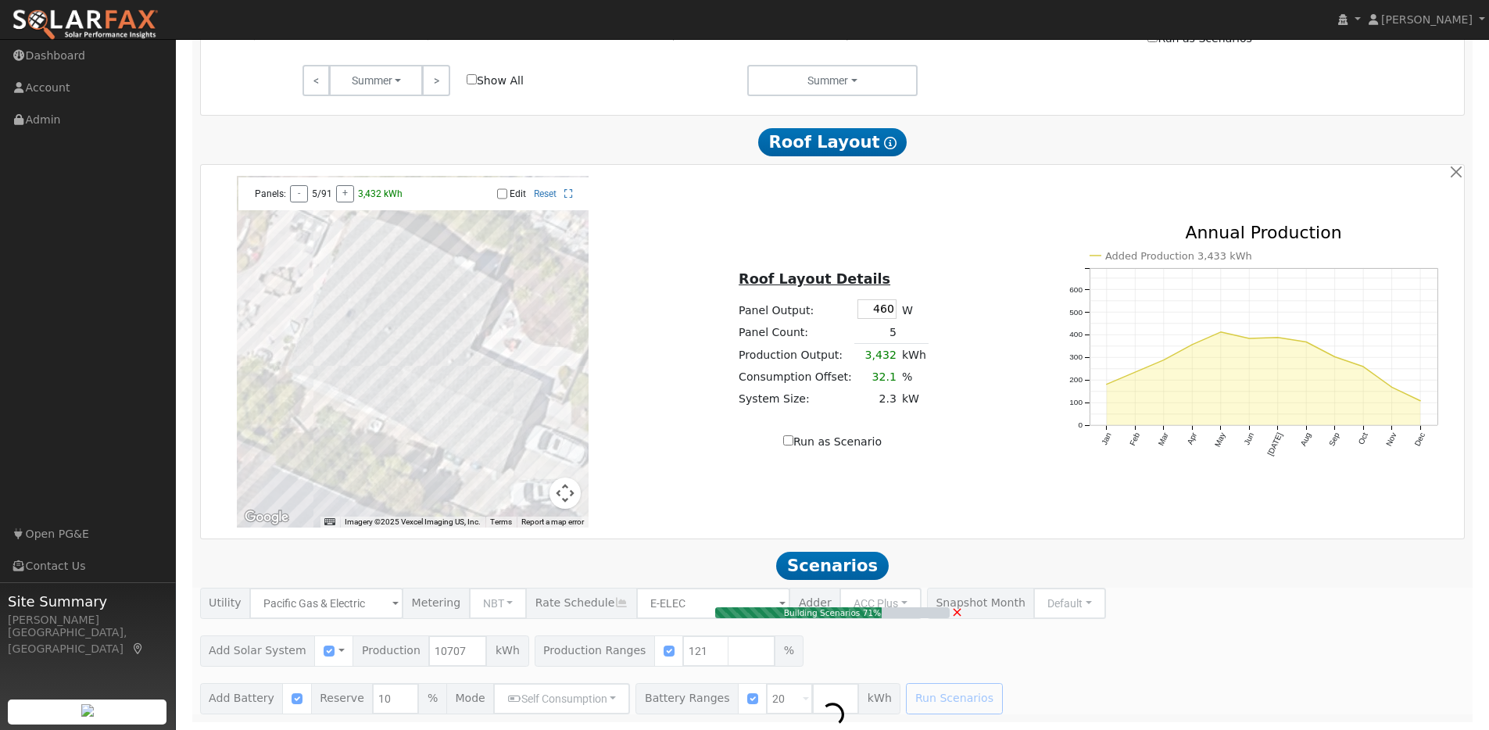
type input "8.6"
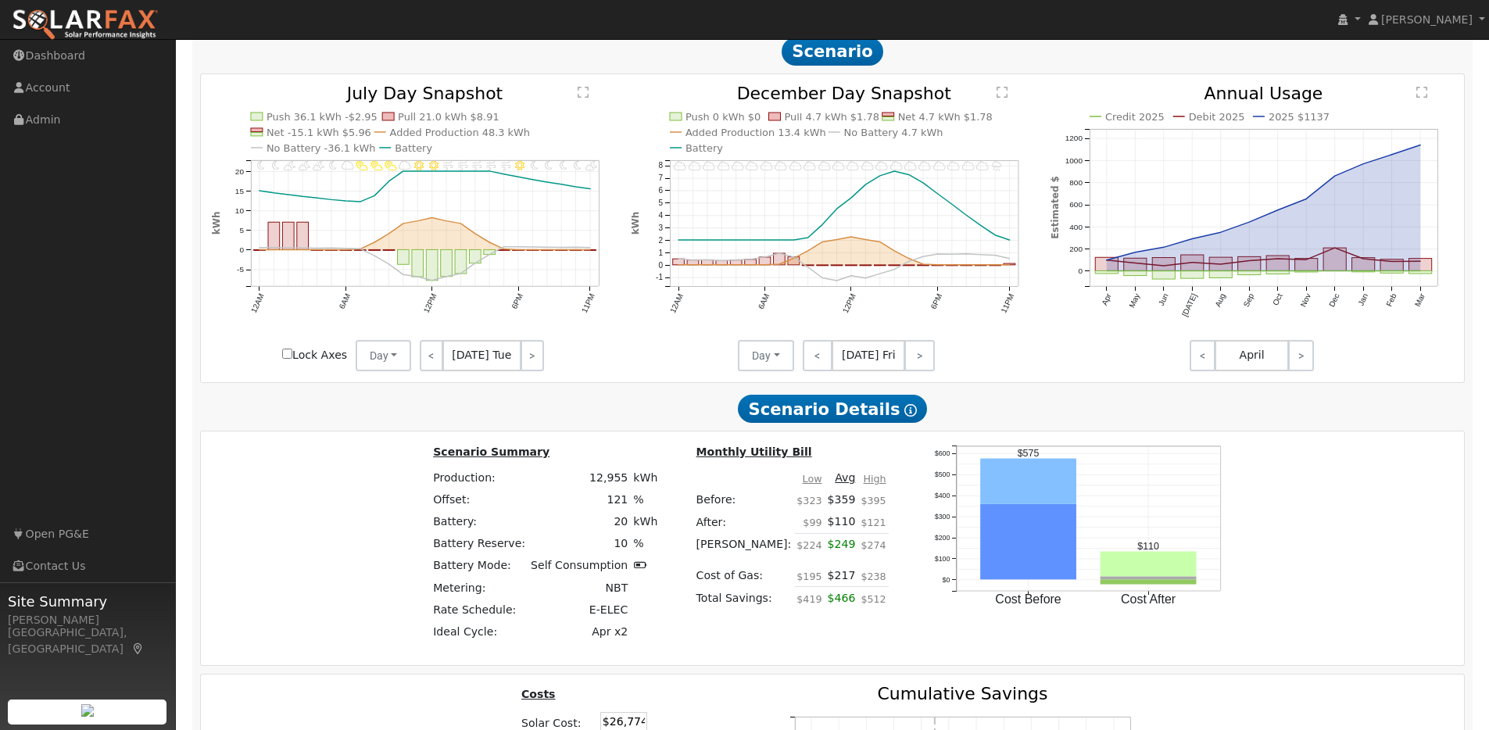
scroll to position [1777, 0]
